Goal: Use online tool/utility: Utilize a website feature to perform a specific function

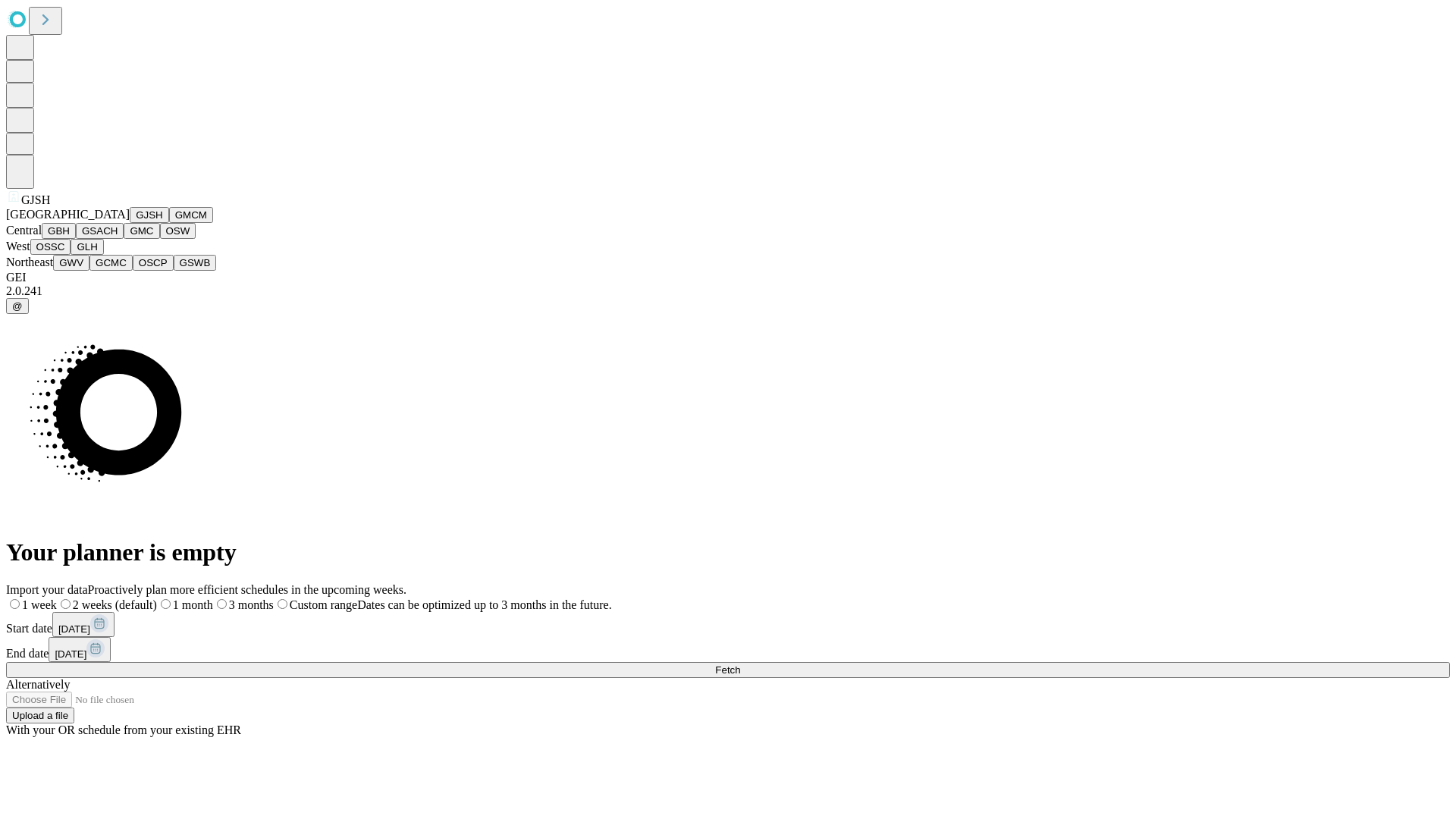
click at [129, 223] on button "GJSH" at bounding box center [149, 214] width 40 height 15
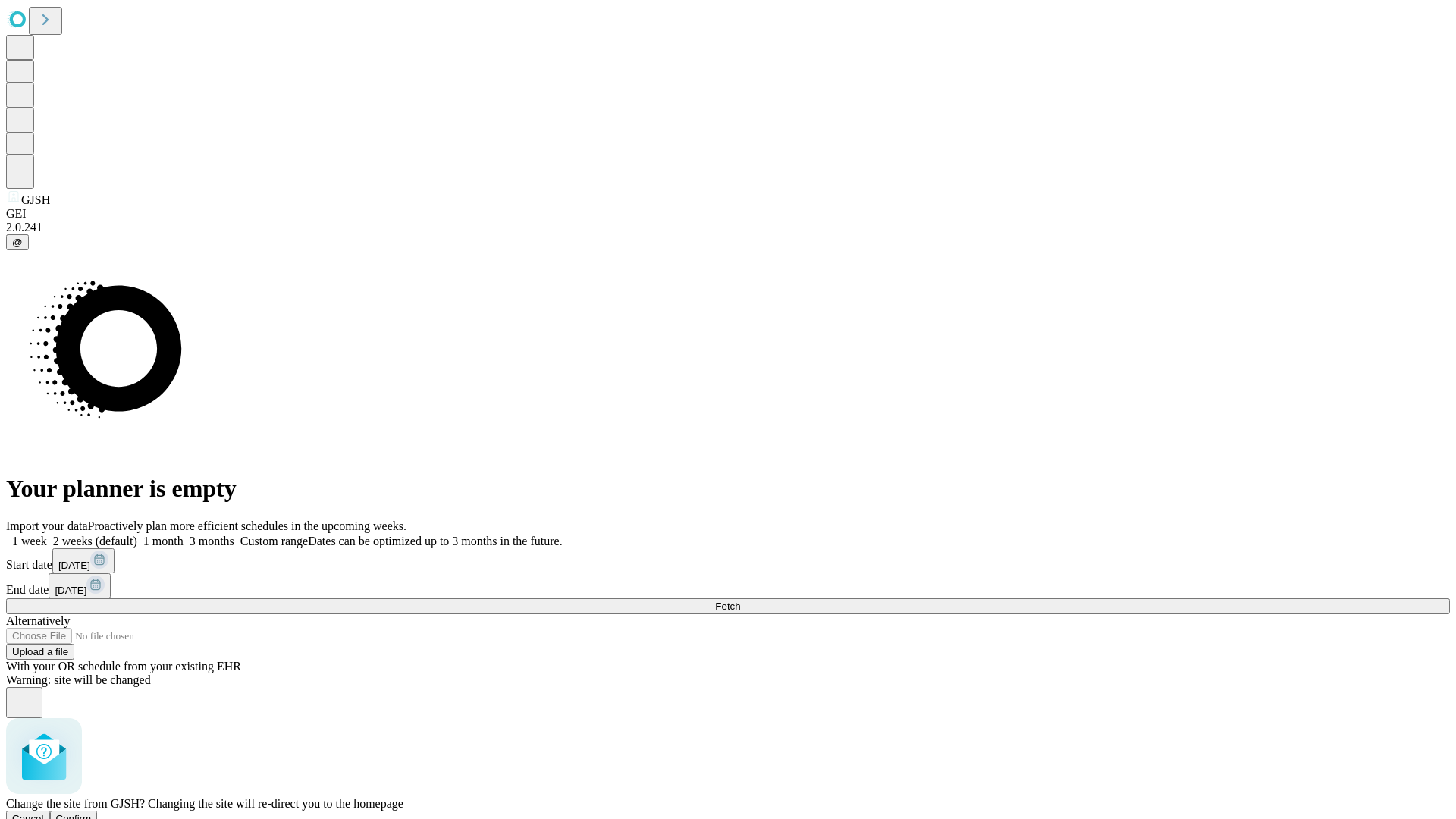
click at [92, 813] on span "Confirm" at bounding box center [73, 819] width 36 height 12
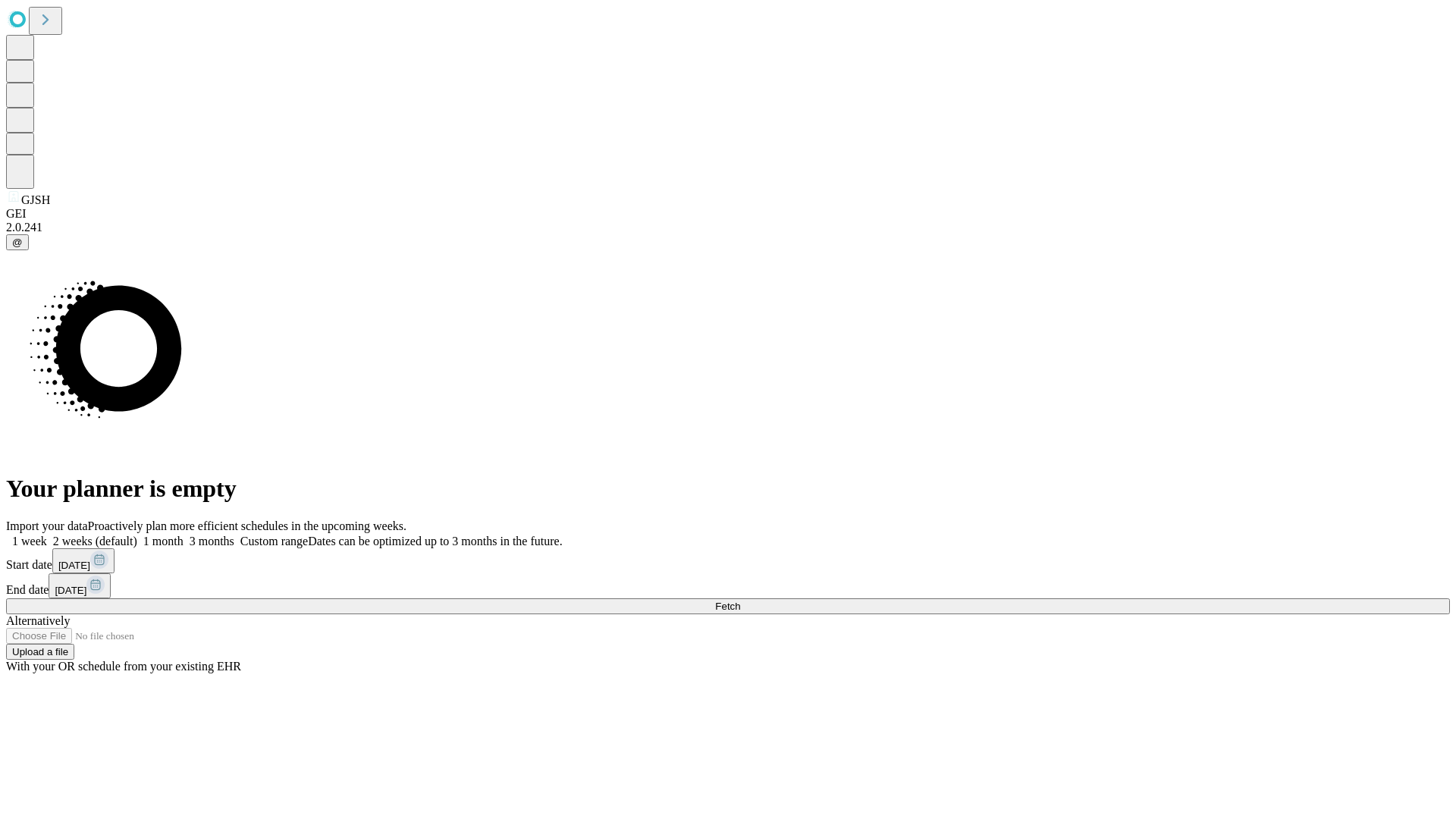
click at [137, 534] on label "2 weeks (default)" at bounding box center [92, 540] width 90 height 13
click at [740, 601] on span "Fetch" at bounding box center [728, 607] width 25 height 12
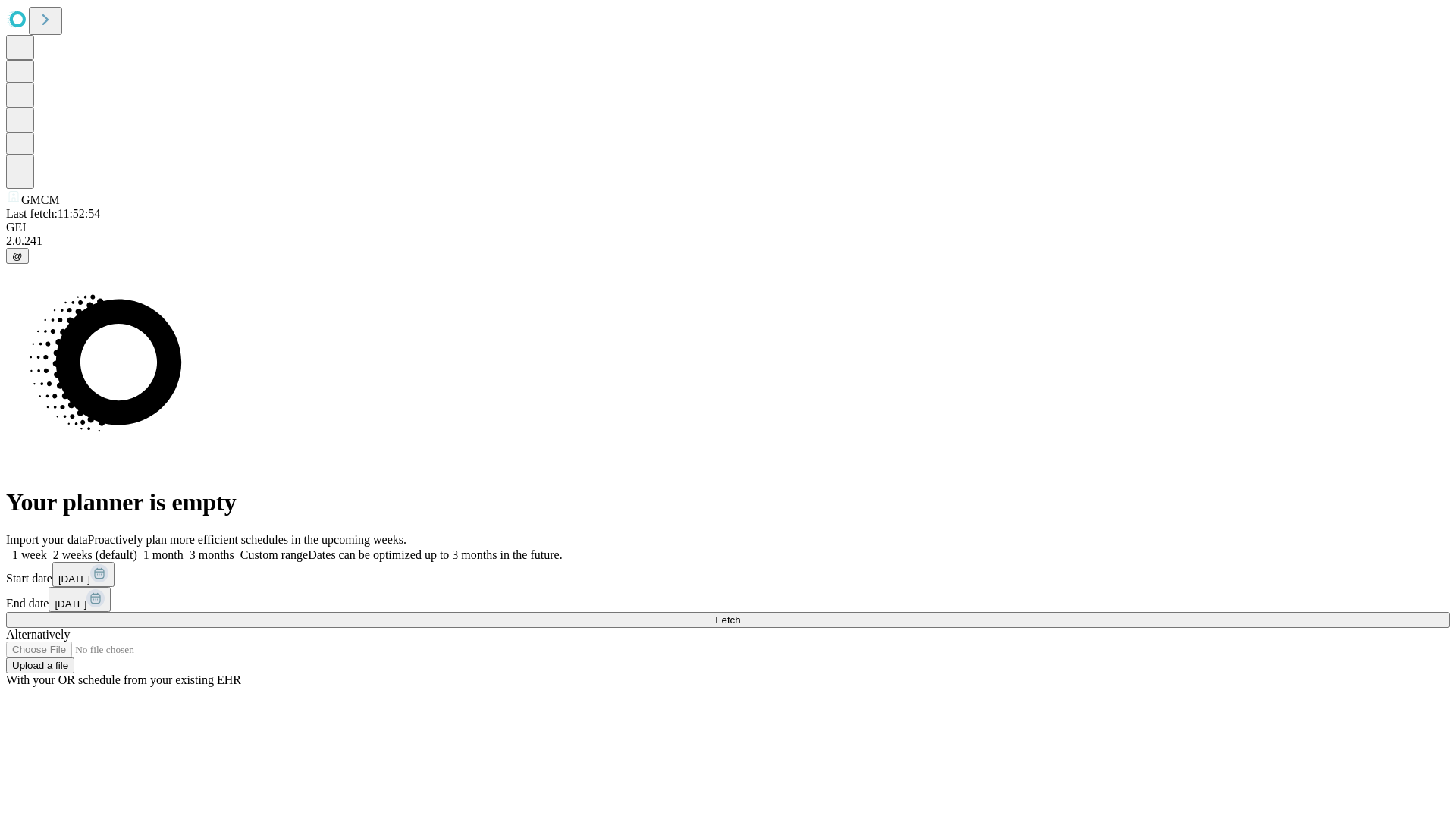
click at [137, 549] on label "2 weeks (default)" at bounding box center [92, 554] width 90 height 13
click at [740, 614] on span "Fetch" at bounding box center [728, 620] width 25 height 12
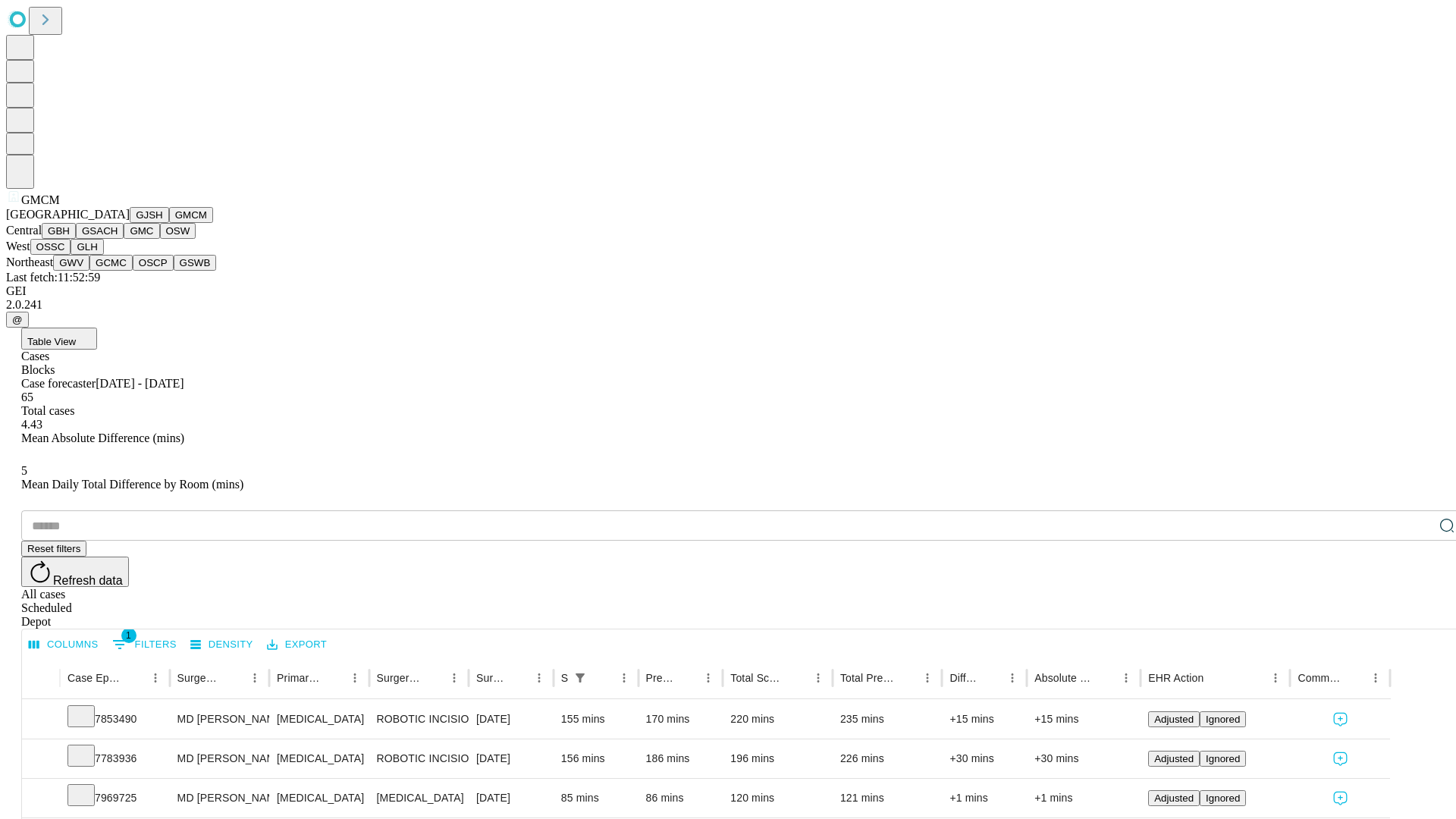
click at [76, 239] on button "GBH" at bounding box center [58, 231] width 34 height 15
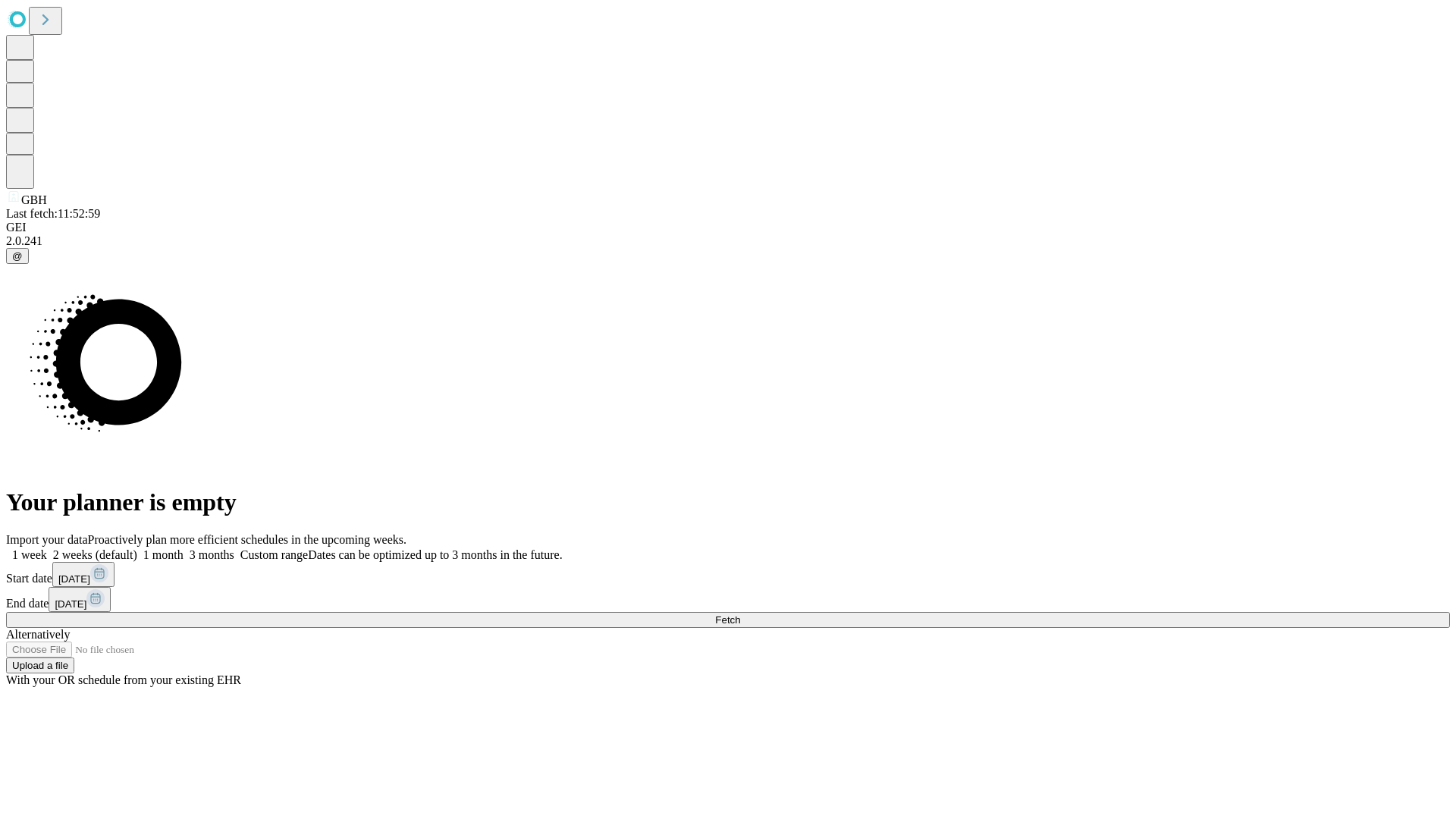
click at [137, 549] on label "2 weeks (default)" at bounding box center [92, 554] width 90 height 13
click at [740, 614] on span "Fetch" at bounding box center [728, 620] width 25 height 12
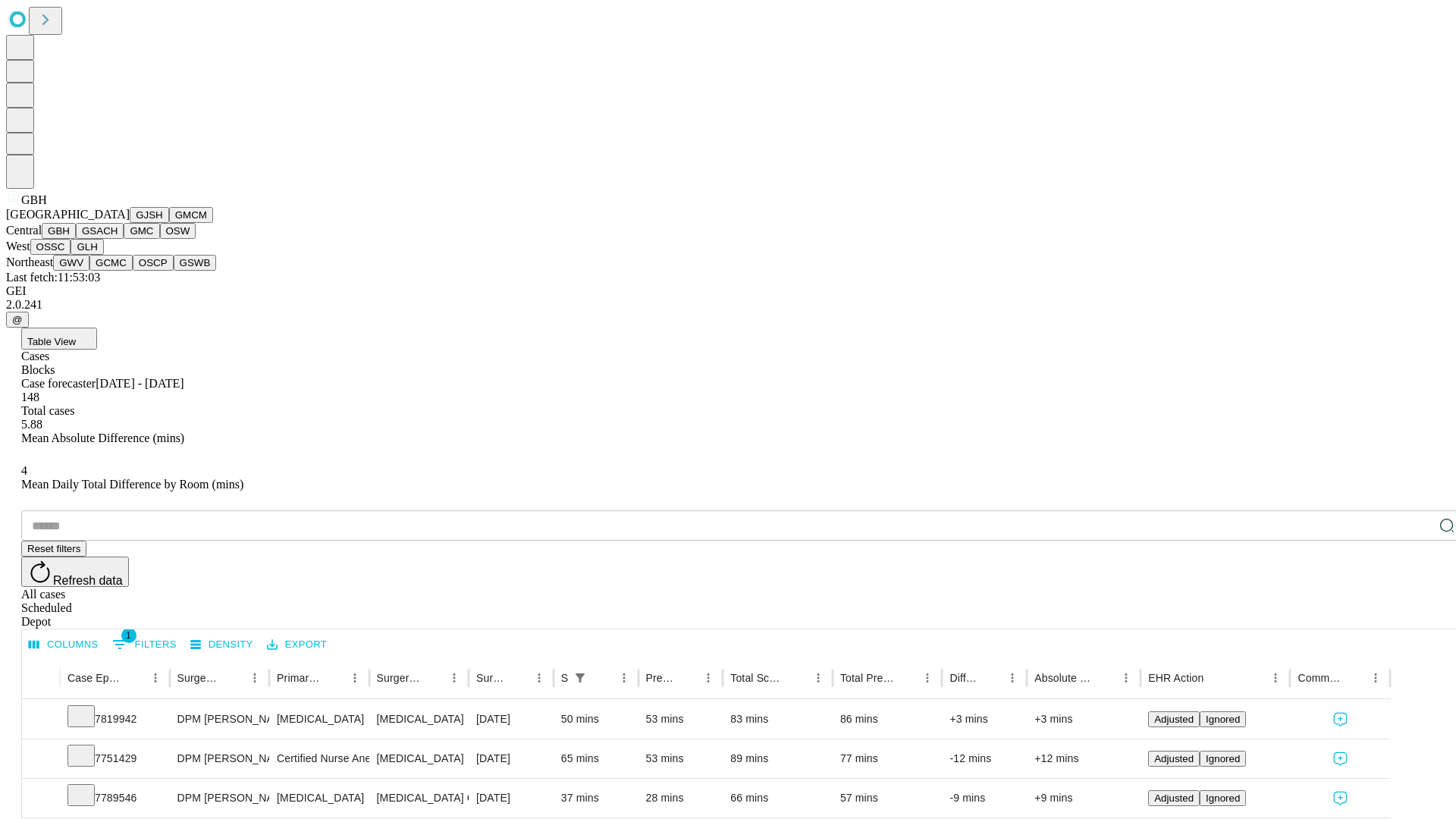
click at [118, 239] on button "GSACH" at bounding box center [100, 231] width 47 height 15
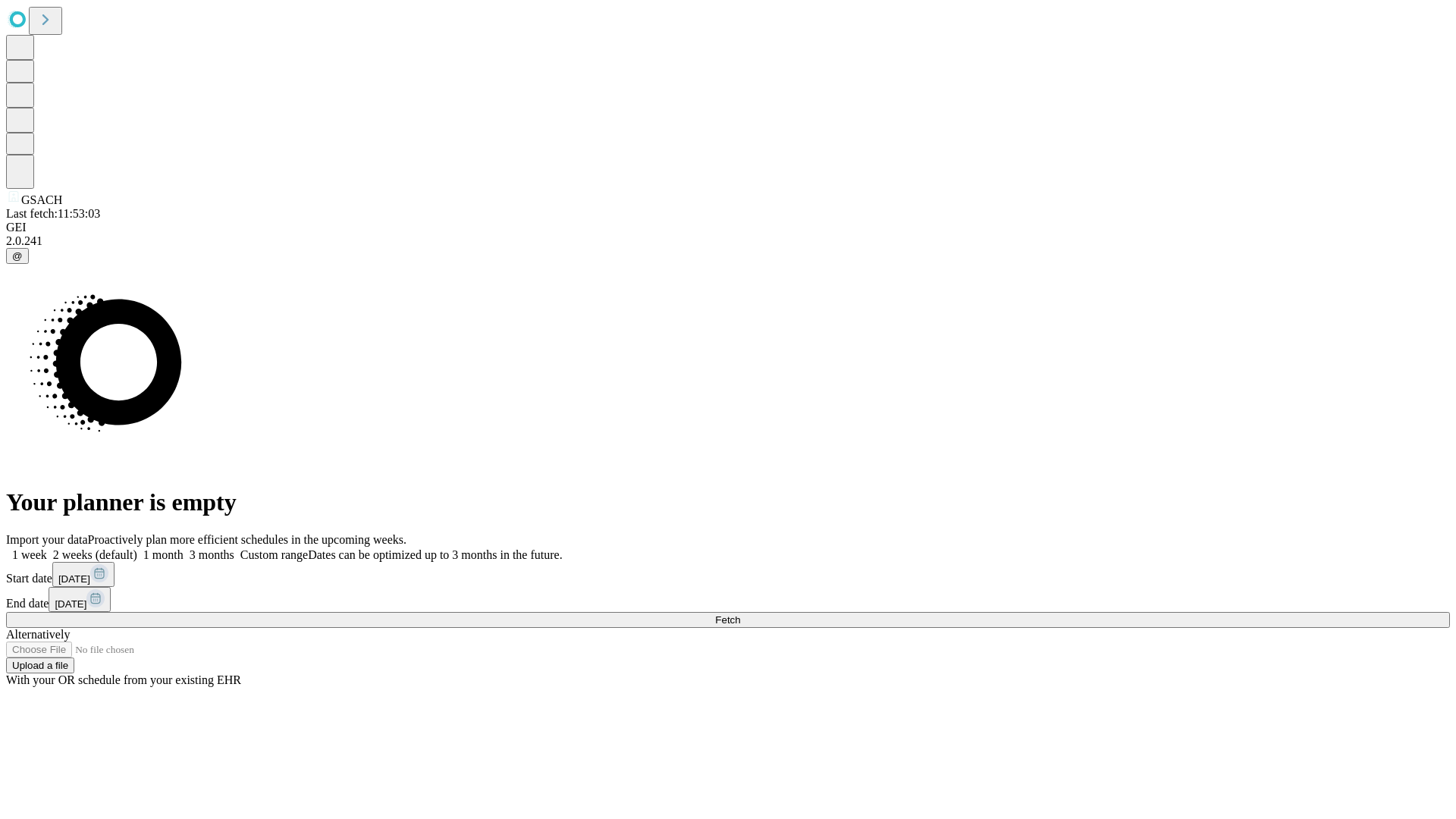
click at [137, 549] on label "2 weeks (default)" at bounding box center [92, 554] width 90 height 13
click at [740, 614] on span "Fetch" at bounding box center [728, 620] width 25 height 12
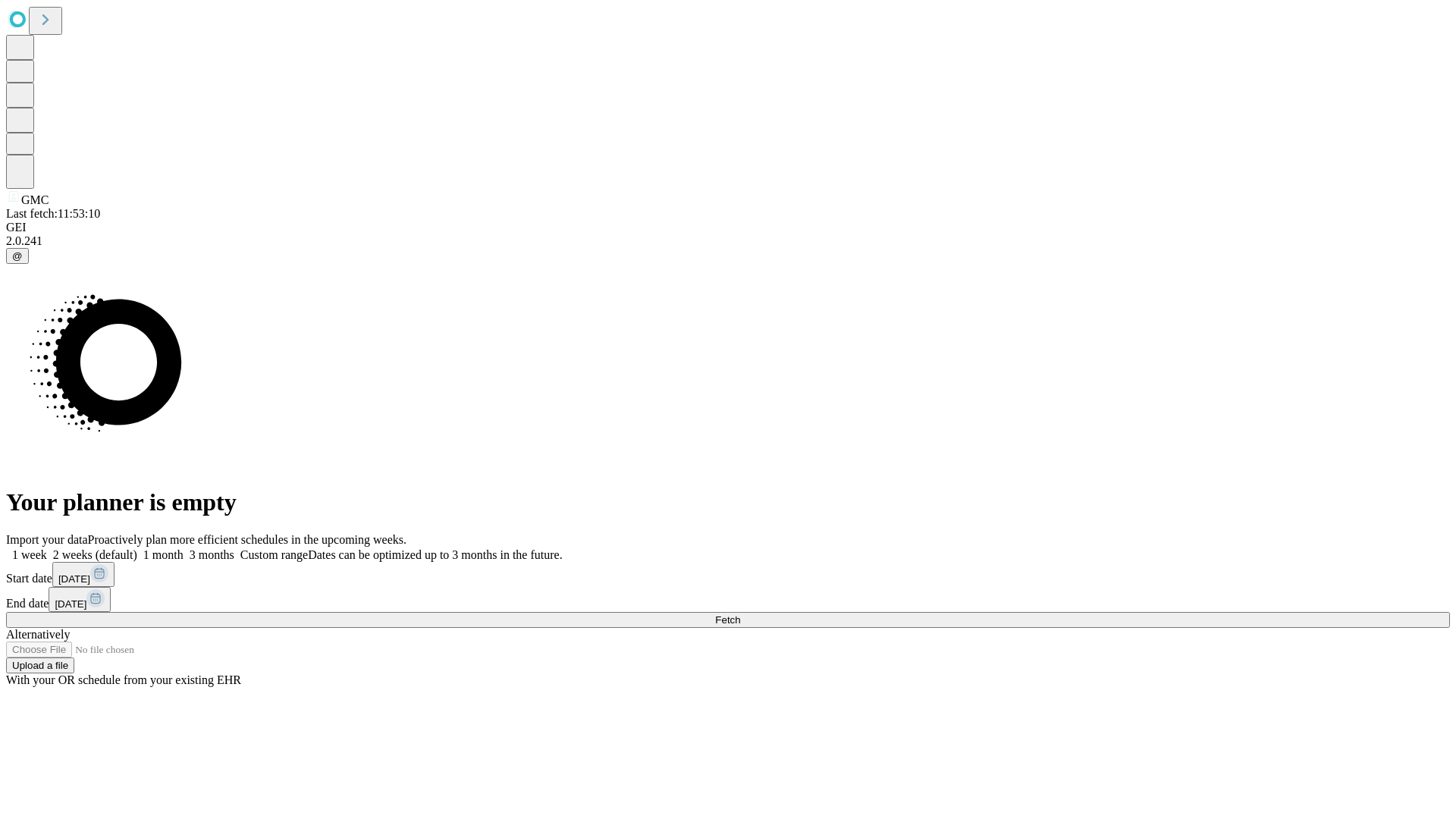
click at [137, 549] on label "2 weeks (default)" at bounding box center [92, 554] width 90 height 13
click at [740, 614] on span "Fetch" at bounding box center [728, 620] width 25 height 12
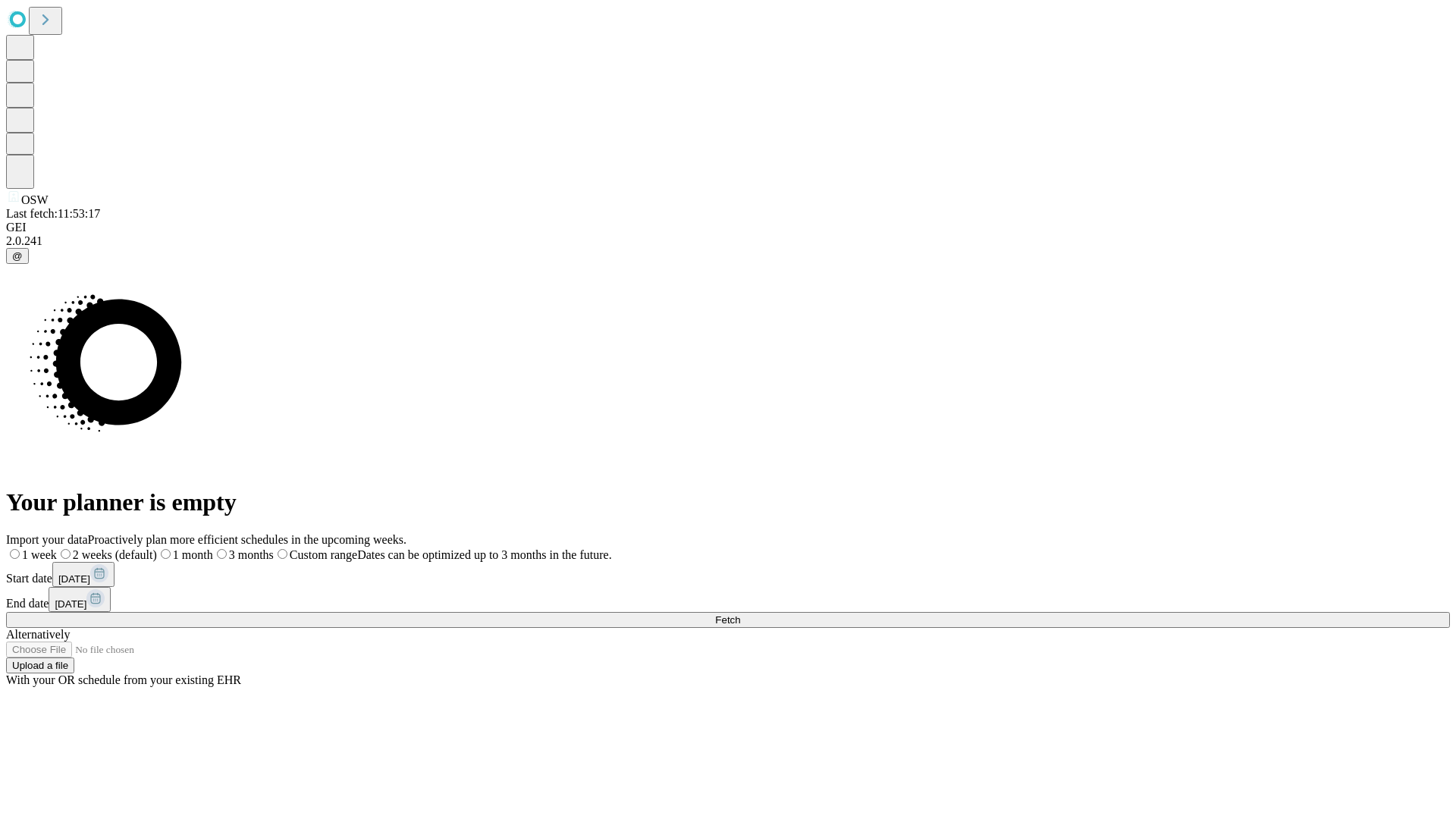
click at [157, 549] on label "2 weeks (default)" at bounding box center [107, 554] width 100 height 13
click at [740, 614] on span "Fetch" at bounding box center [728, 620] width 25 height 12
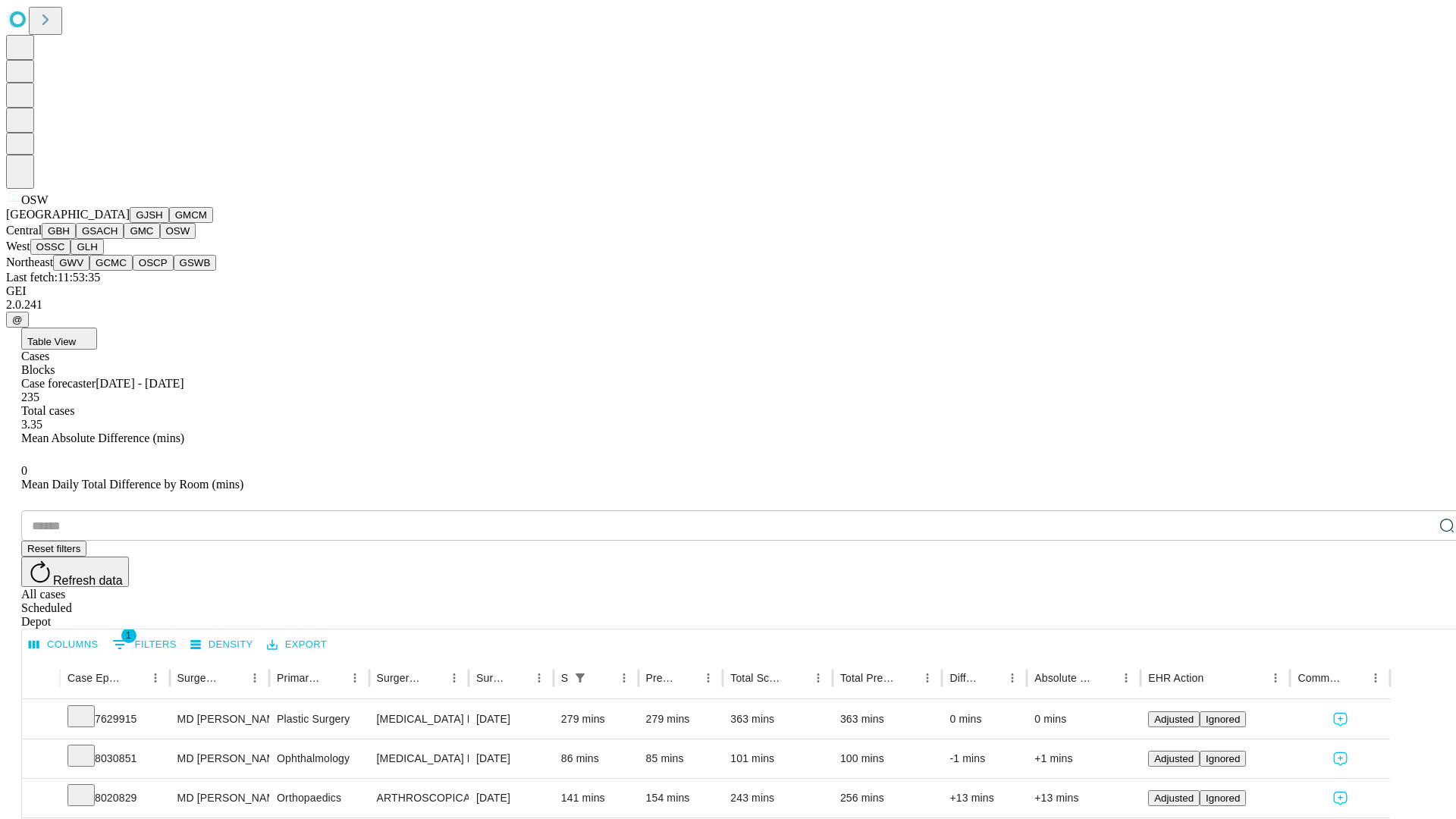
click at [71, 255] on button "OSSC" at bounding box center [50, 246] width 41 height 15
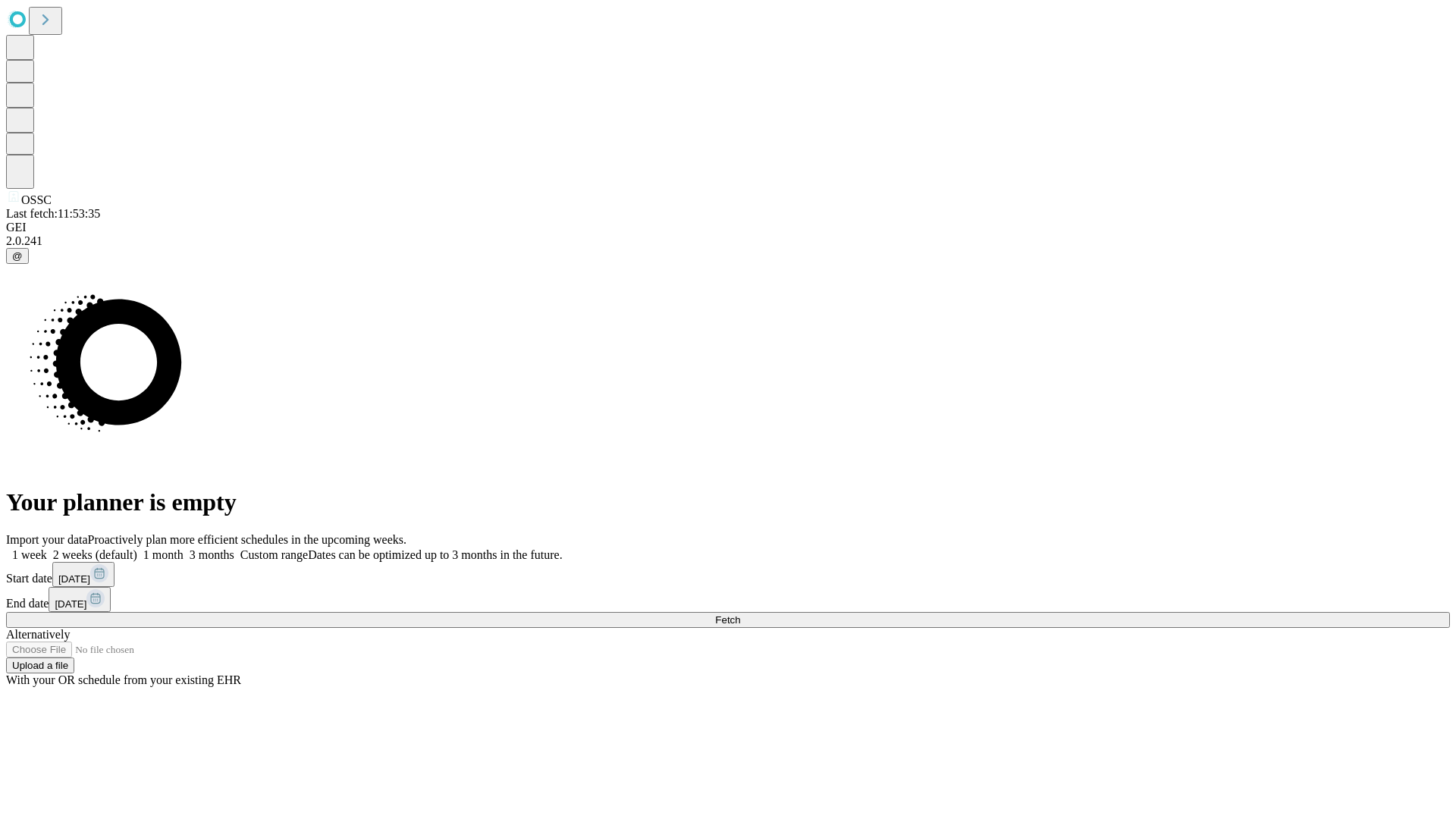
click at [137, 549] on label "2 weeks (default)" at bounding box center [92, 554] width 90 height 13
click at [740, 614] on span "Fetch" at bounding box center [728, 620] width 25 height 12
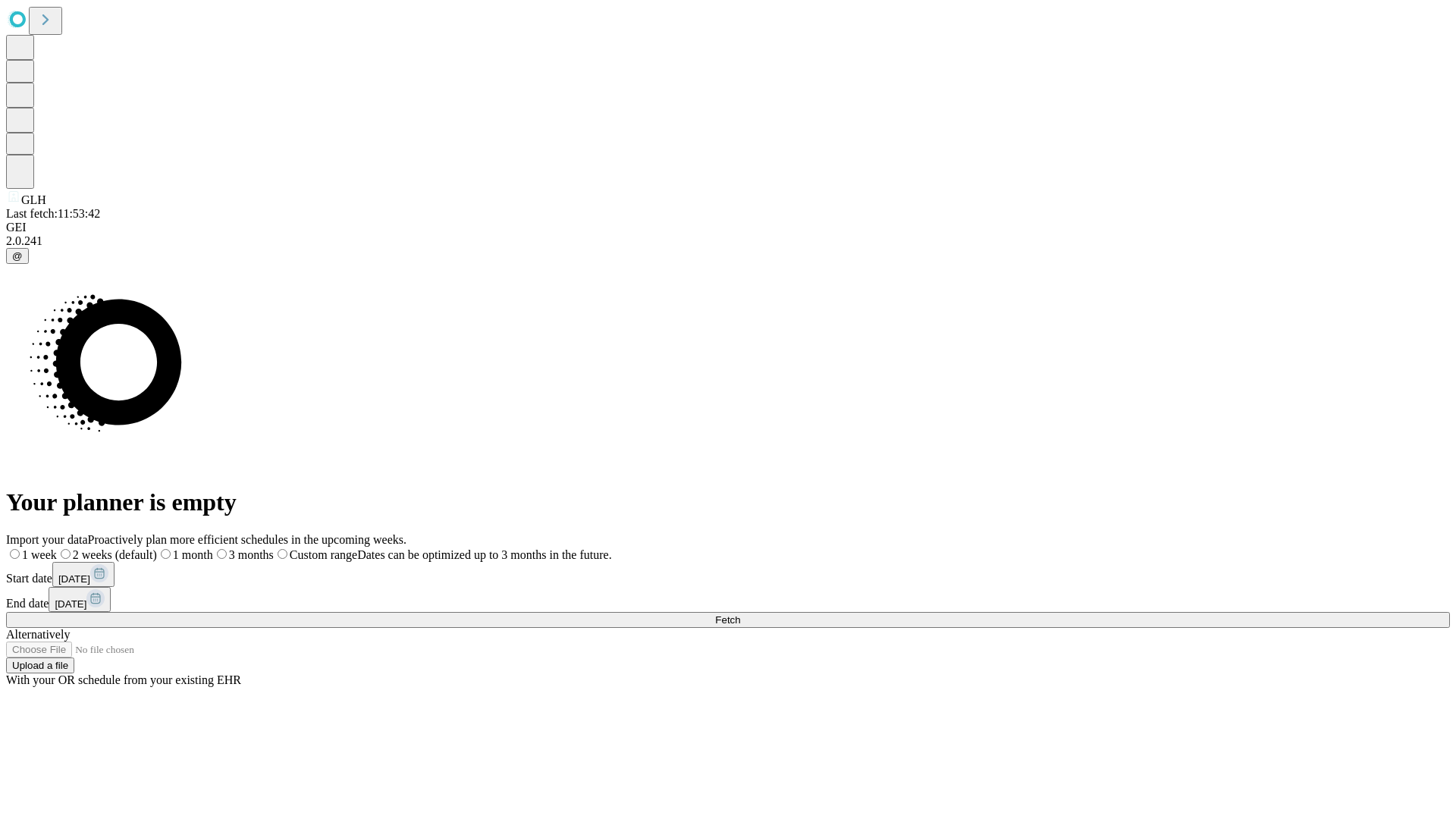
click at [157, 549] on label "2 weeks (default)" at bounding box center [107, 554] width 100 height 13
click at [740, 614] on span "Fetch" at bounding box center [728, 620] width 25 height 12
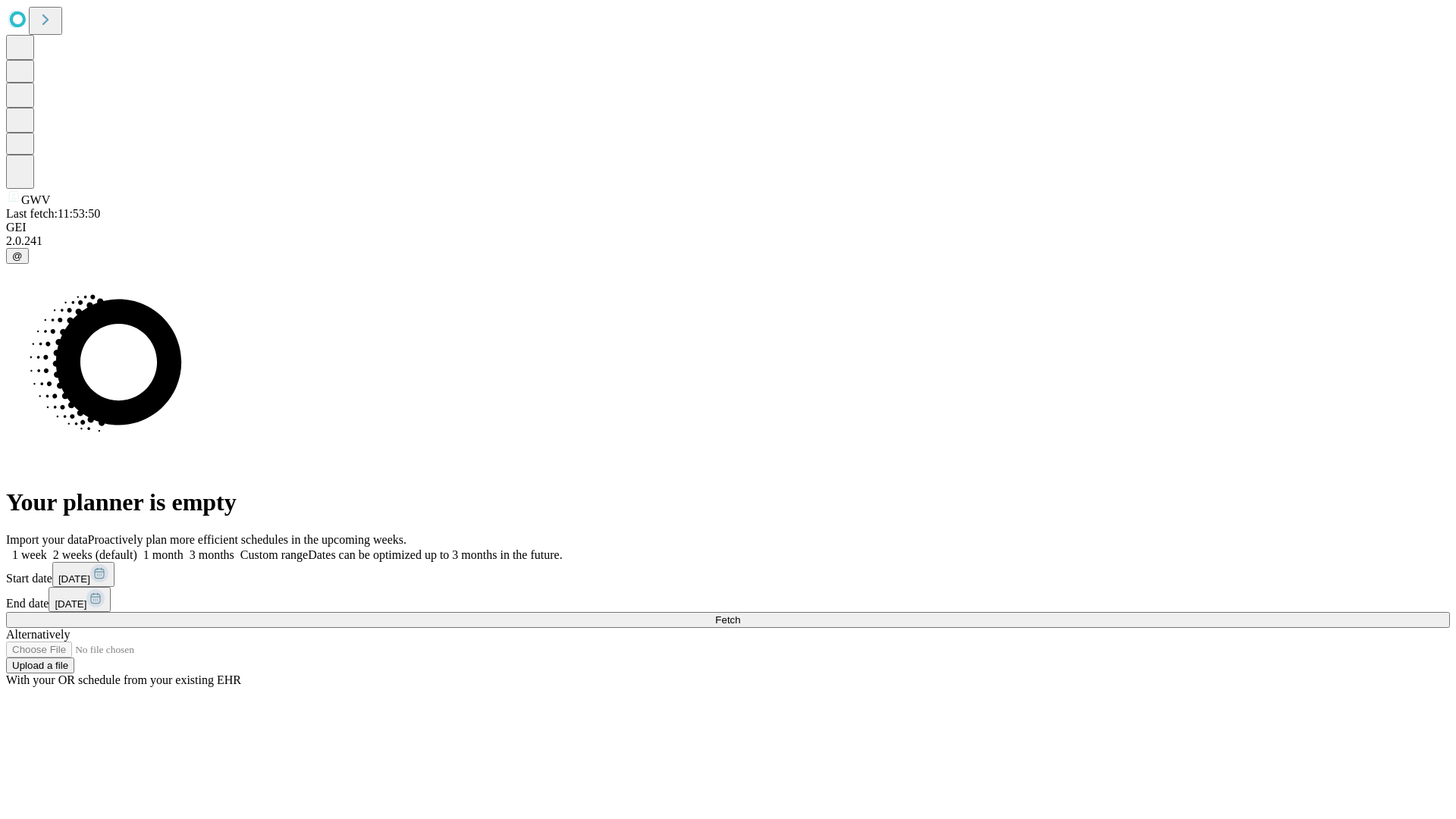
click at [137, 549] on label "2 weeks (default)" at bounding box center [92, 554] width 90 height 13
click at [740, 614] on span "Fetch" at bounding box center [728, 620] width 25 height 12
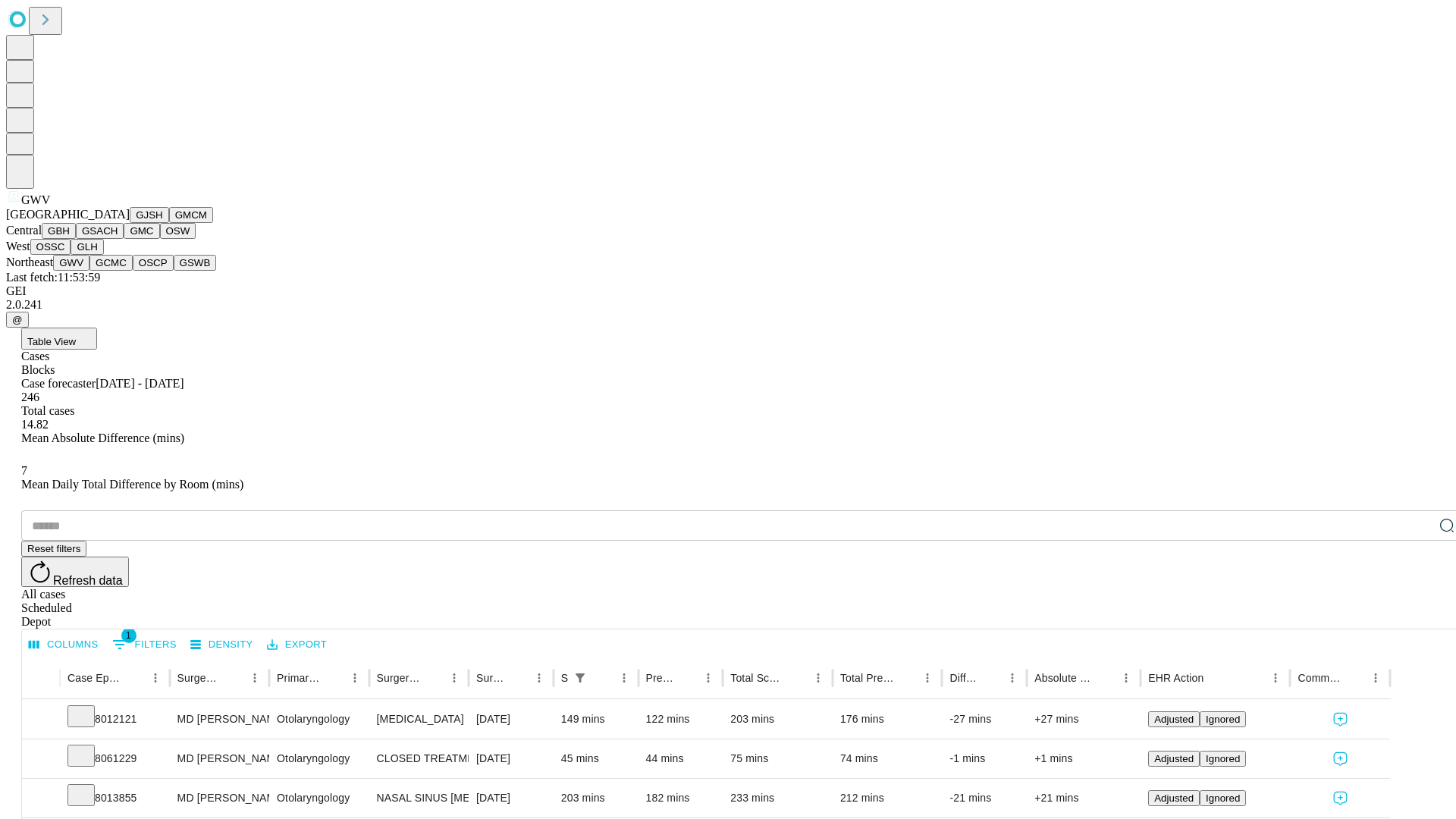
click at [118, 270] on button "GCMC" at bounding box center [111, 263] width 43 height 15
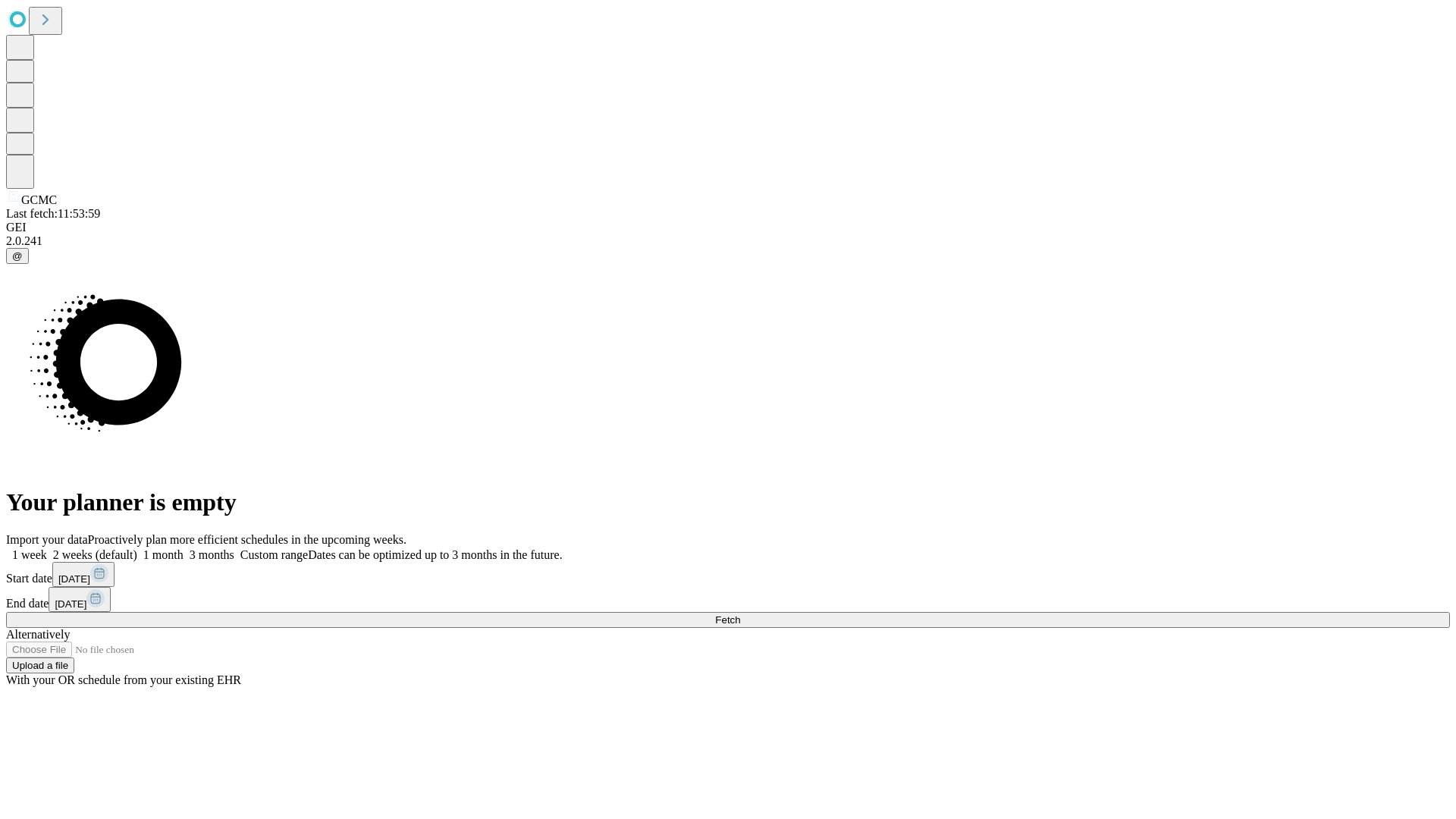
click at [137, 549] on label "2 weeks (default)" at bounding box center [92, 554] width 90 height 13
click at [740, 614] on span "Fetch" at bounding box center [728, 620] width 25 height 12
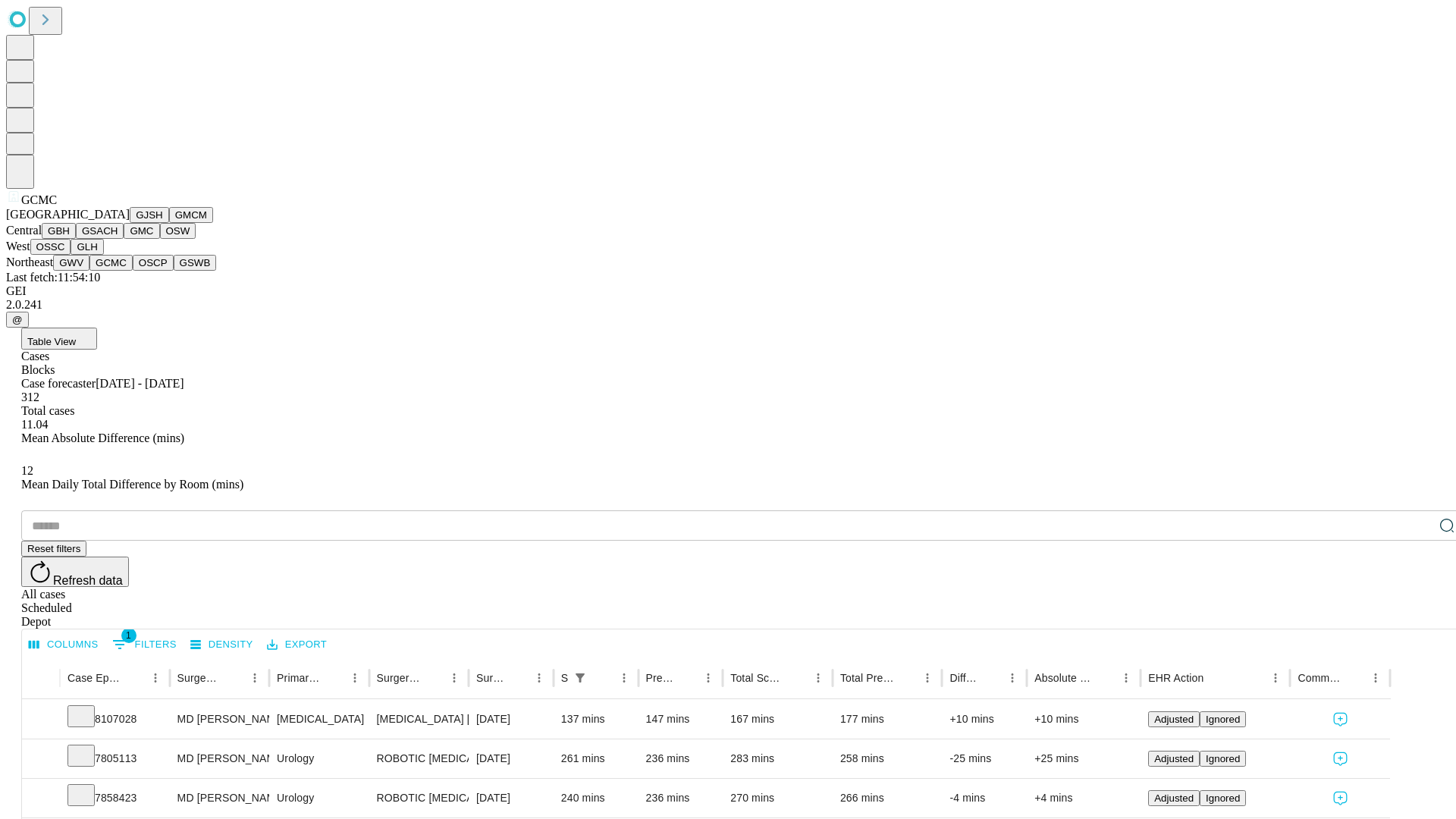
click at [132, 270] on button "OSCP" at bounding box center [153, 263] width 41 height 15
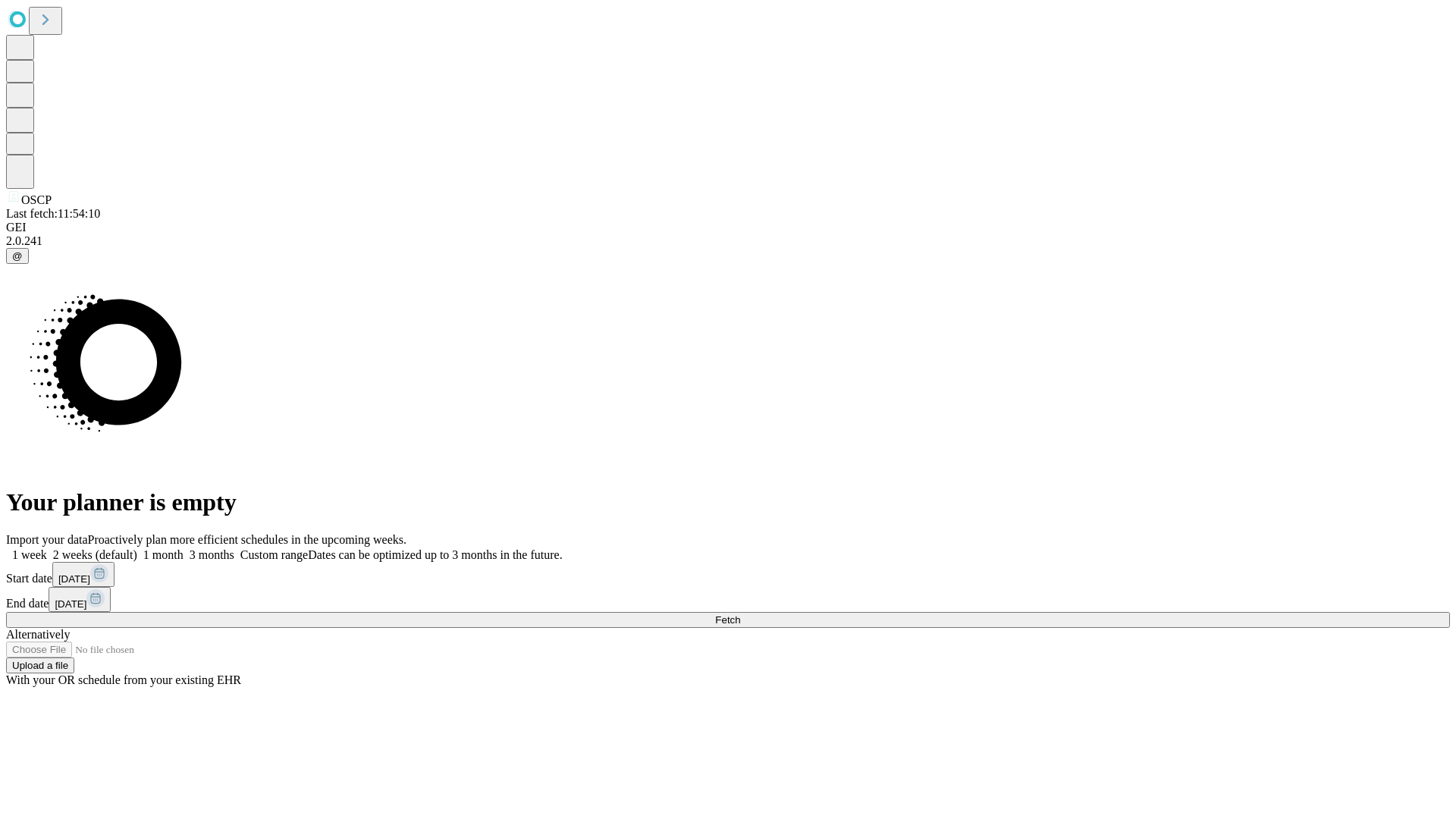
click at [137, 549] on label "2 weeks (default)" at bounding box center [92, 554] width 90 height 13
click at [740, 614] on span "Fetch" at bounding box center [728, 620] width 25 height 12
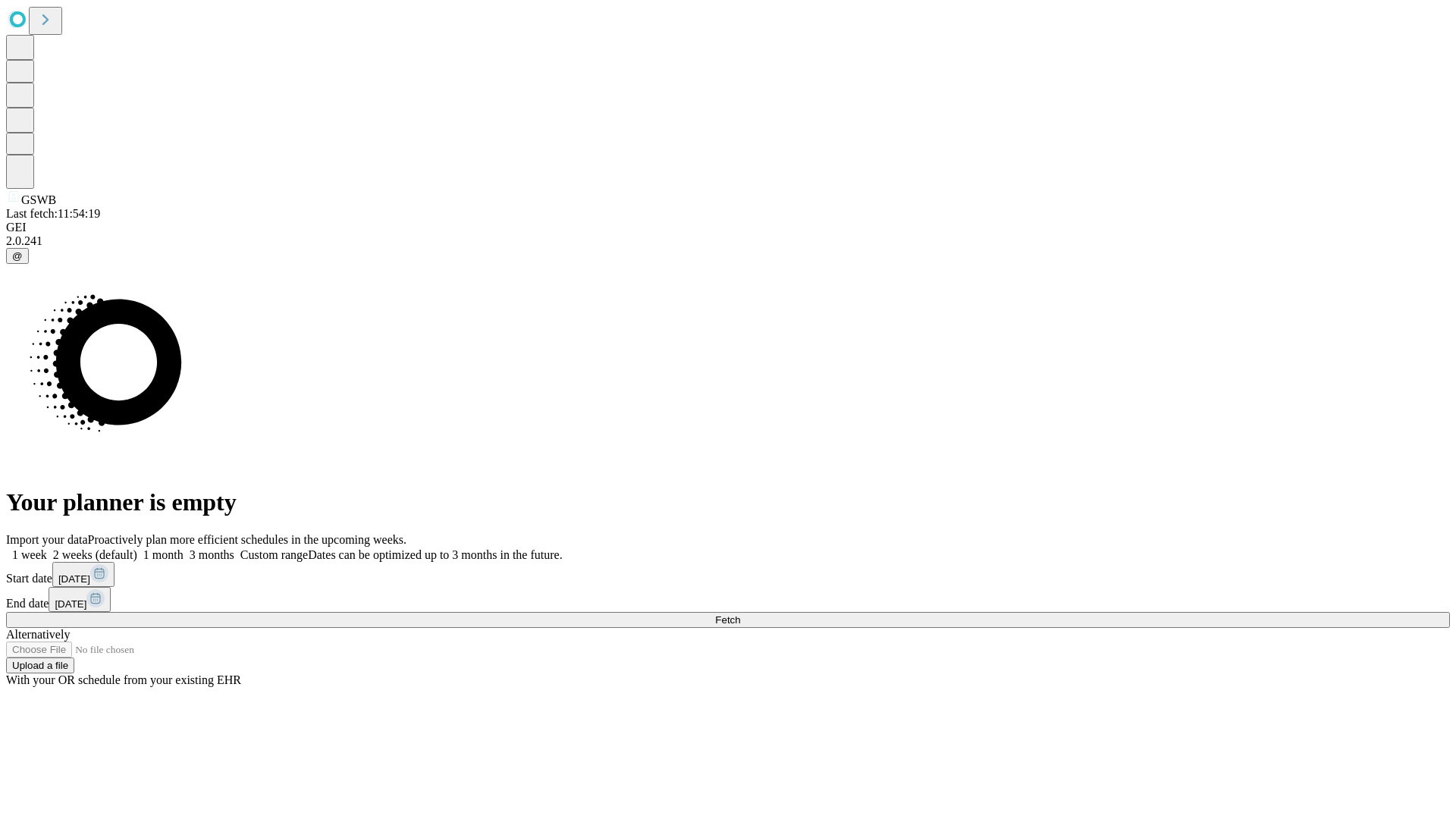
click at [137, 549] on label "2 weeks (default)" at bounding box center [92, 554] width 90 height 13
click at [740, 614] on span "Fetch" at bounding box center [728, 620] width 25 height 12
